Goal: Information Seeking & Learning: Find specific fact

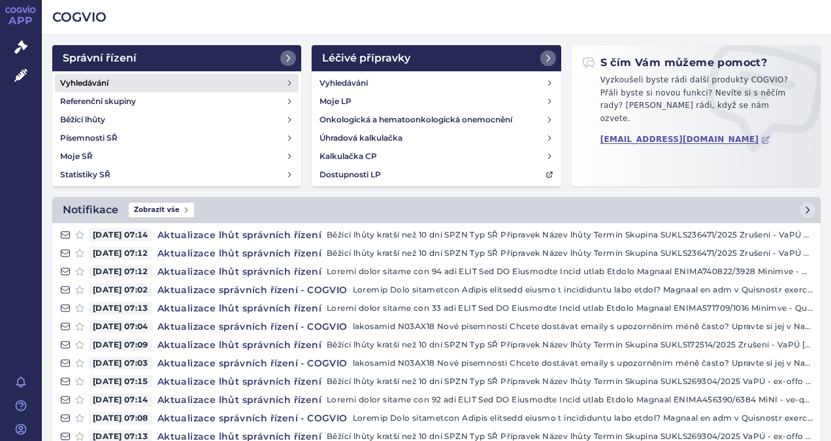
click at [95, 78] on h4 "Vyhledávání" at bounding box center [84, 82] width 48 height 13
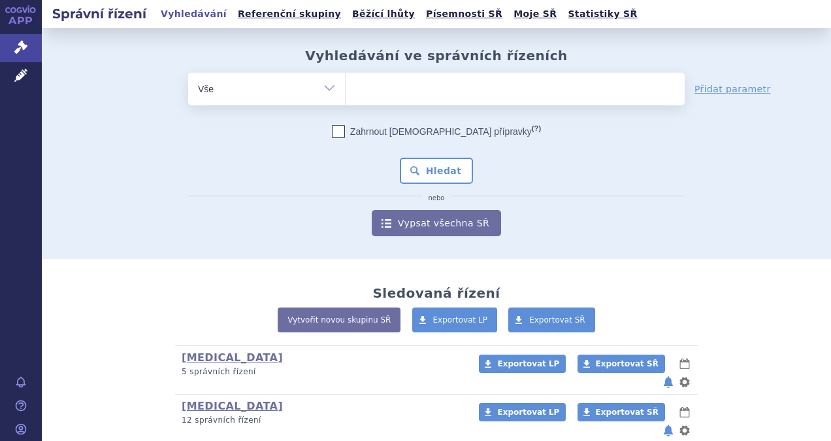
click at [374, 93] on ul at bounding box center [515, 86] width 339 height 27
click at [346, 93] on select at bounding box center [345, 88] width 1 height 33
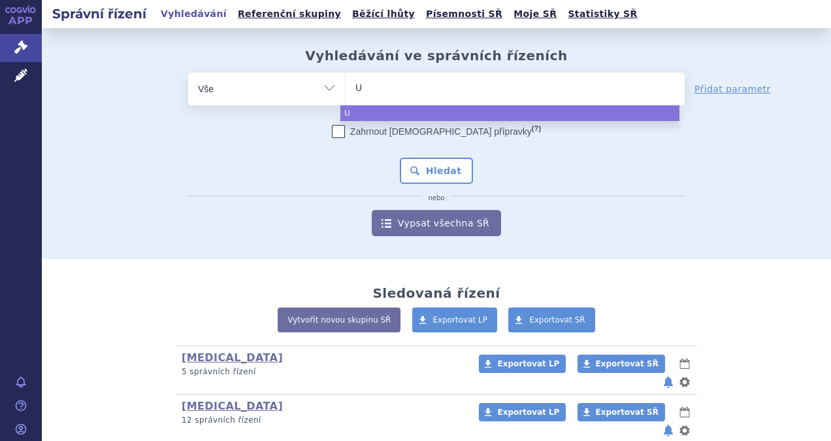
type input "Uz"
type input "Uzp"
type input "Uzpr"
type input "Uzpru"
type input "Uzpruv"
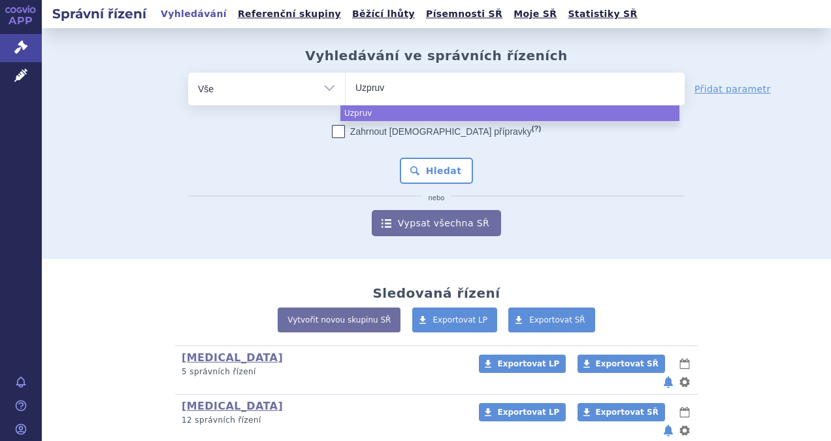
type input "Uzpruvo"
select select "Uzpruvo"
click at [426, 175] on button "Hledat" at bounding box center [437, 171] width 74 height 26
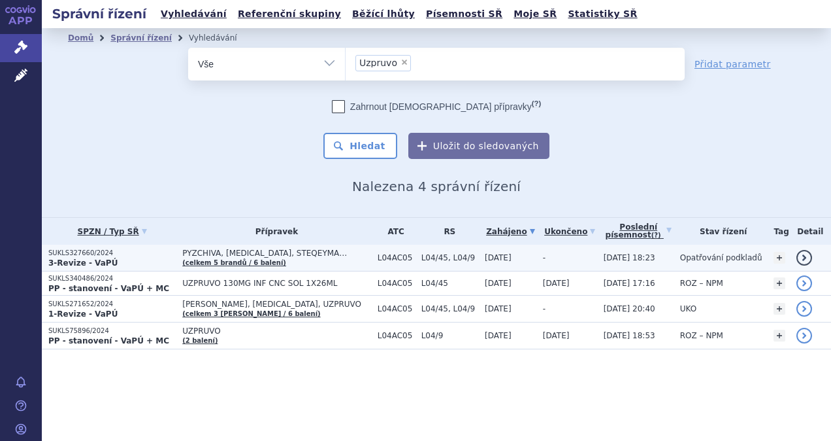
click at [238, 254] on span "PYZCHIVA, STELARA, STEQEYMA…" at bounding box center [276, 252] width 189 height 9
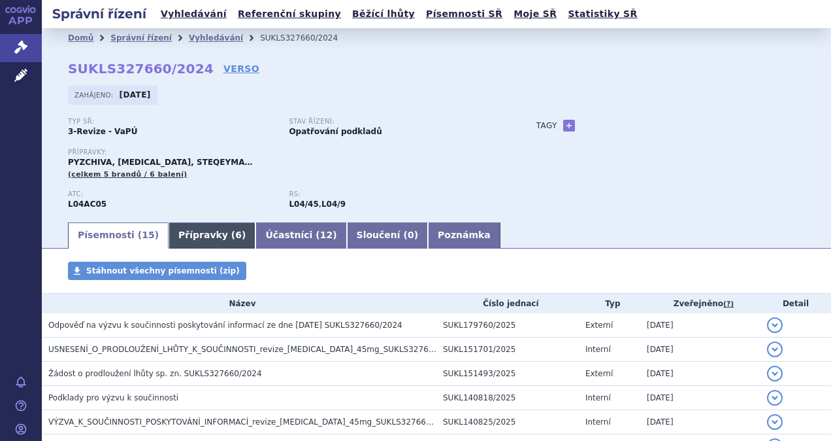
click at [190, 238] on link "Přípravky ( 6 )" at bounding box center [212, 235] width 87 height 26
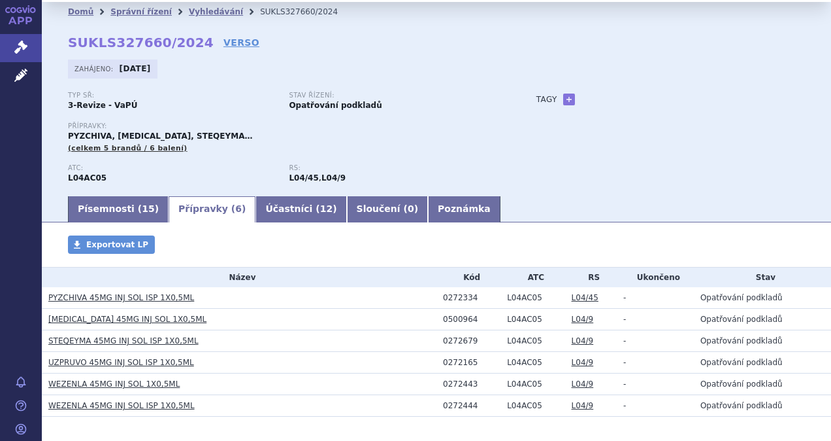
scroll to position [52, 0]
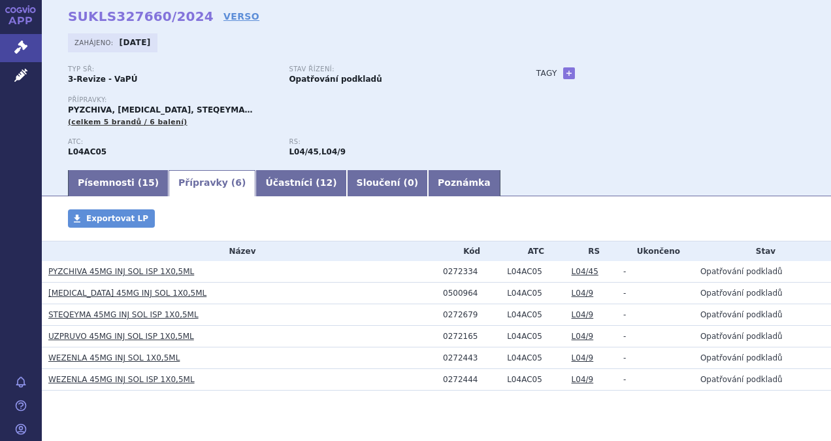
click at [61, 272] on link "PYZCHIVA 45MG INJ SOL ISP 1X0,5ML" at bounding box center [121, 271] width 146 height 9
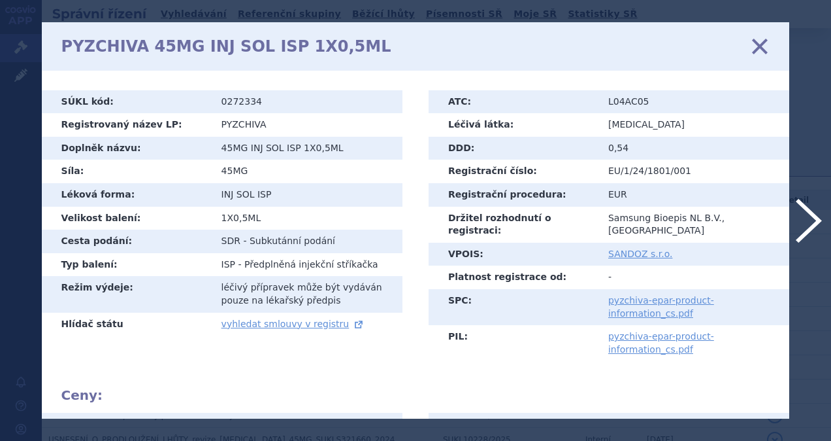
click at [761, 49] on icon at bounding box center [759, 45] width 27 height 27
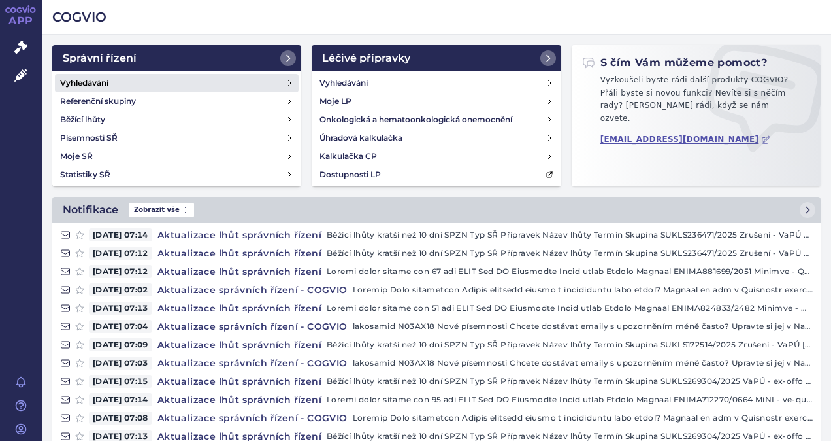
click at [88, 81] on h4 "Vyhledávání" at bounding box center [84, 82] width 48 height 13
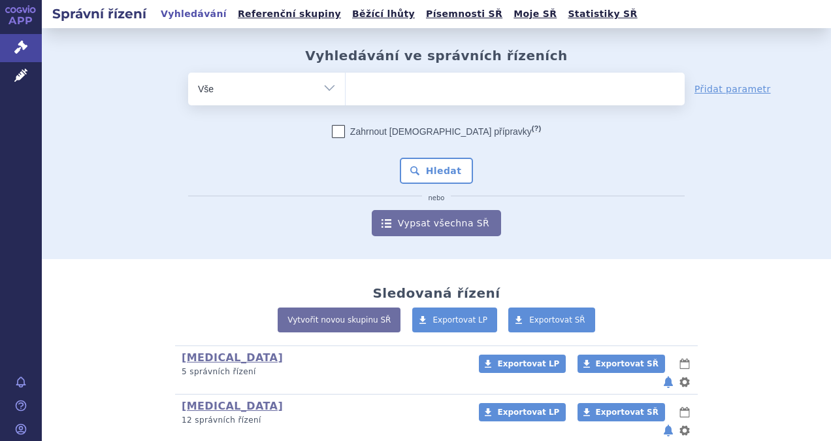
click at [385, 89] on ul at bounding box center [515, 86] width 339 height 27
click at [346, 89] on select at bounding box center [345, 88] width 1 height 33
type input "uz"
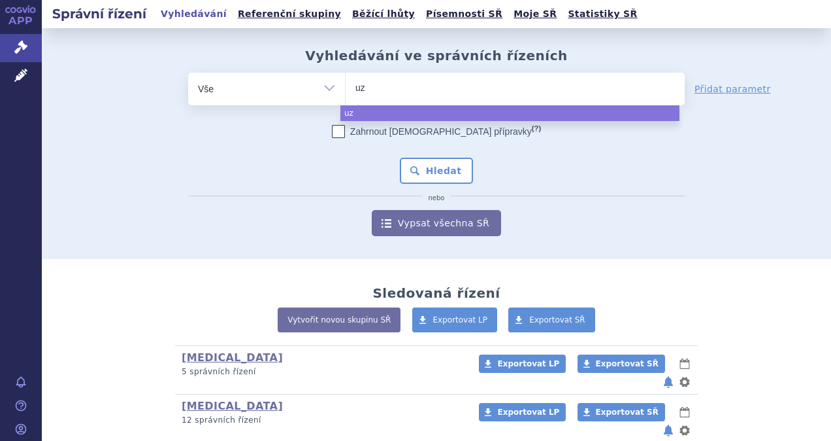
type input "uzp"
type input "uz"
type input "u"
type input "Uz"
type input "Uzpr"
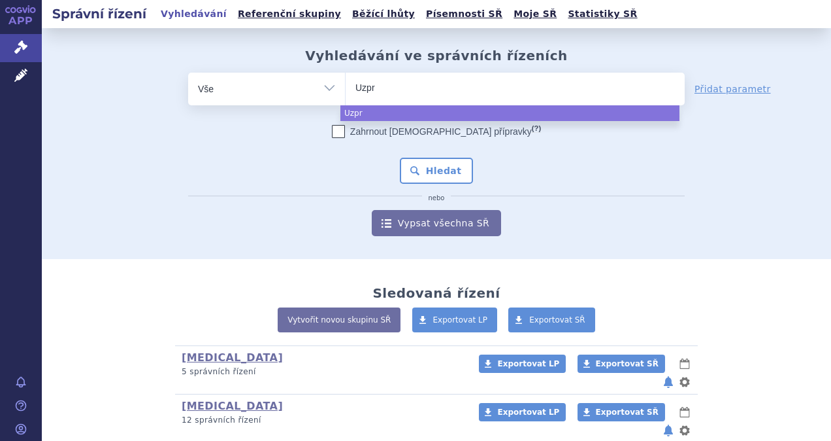
type input "Uzpru"
type input "Uzpruv"
type input "Uzpruvo"
select select "Uzpruvo"
click at [420, 168] on button "Hledat" at bounding box center [437, 171] width 74 height 26
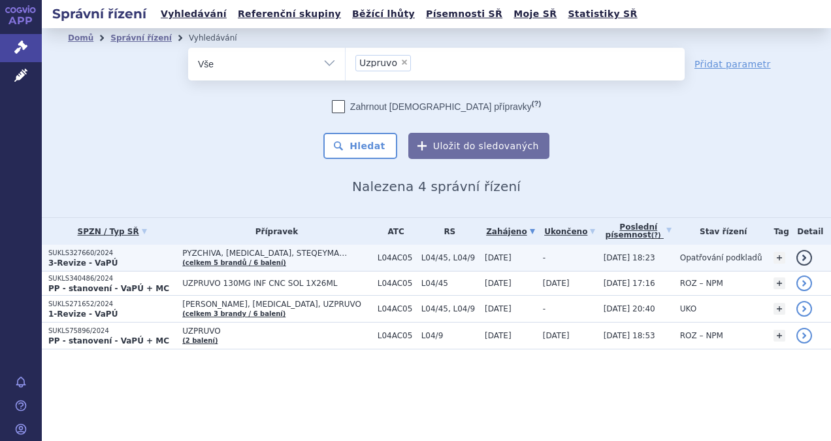
click at [78, 253] on p "SUKLS327660/2024" at bounding box center [111, 252] width 127 height 9
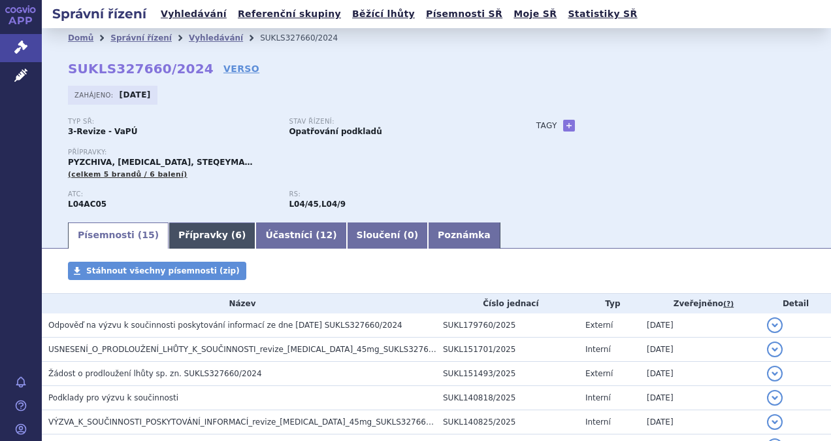
click at [189, 231] on link "Přípravky ( 6 )" at bounding box center [212, 235] width 87 height 26
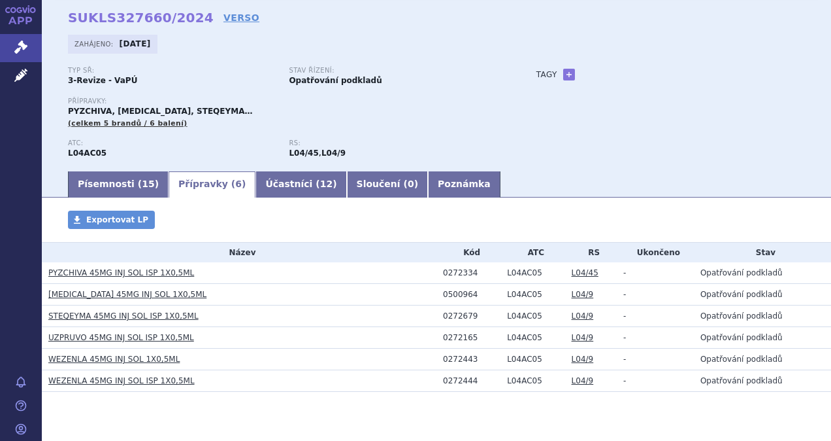
scroll to position [52, 0]
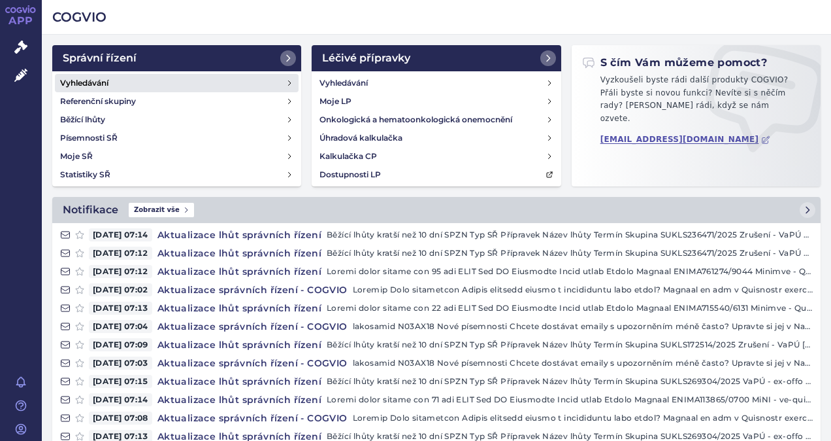
click at [91, 80] on h4 "Vyhledávání" at bounding box center [84, 82] width 48 height 13
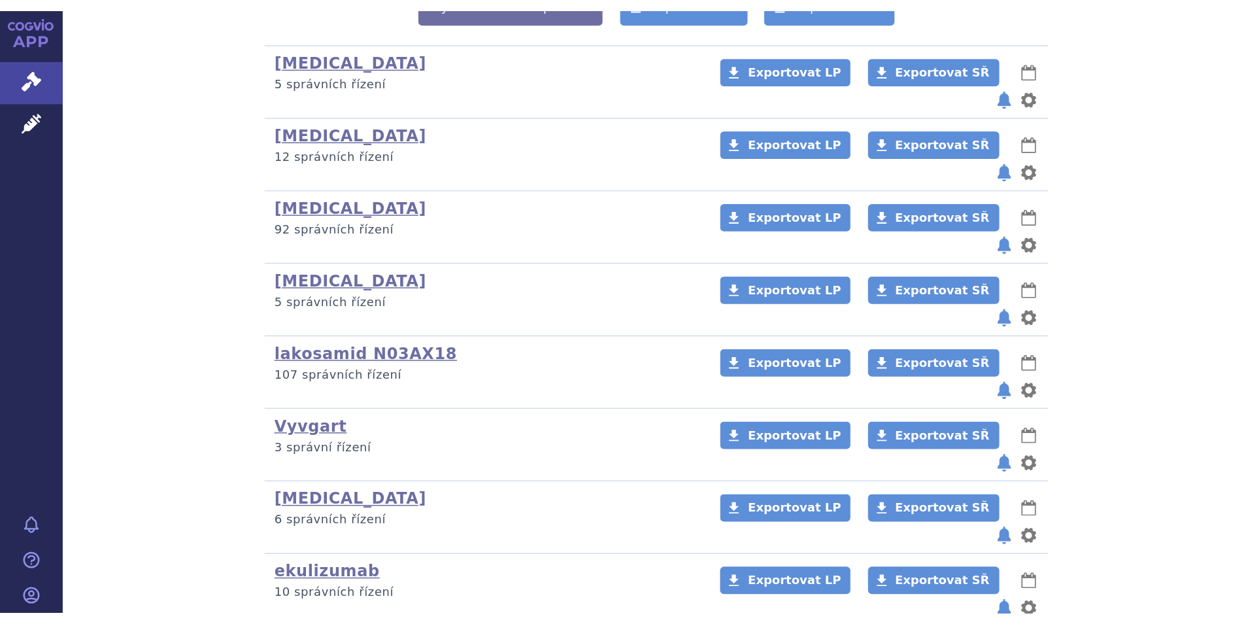
scroll to position [322, 0]
